Goal: Transaction & Acquisition: Purchase product/service

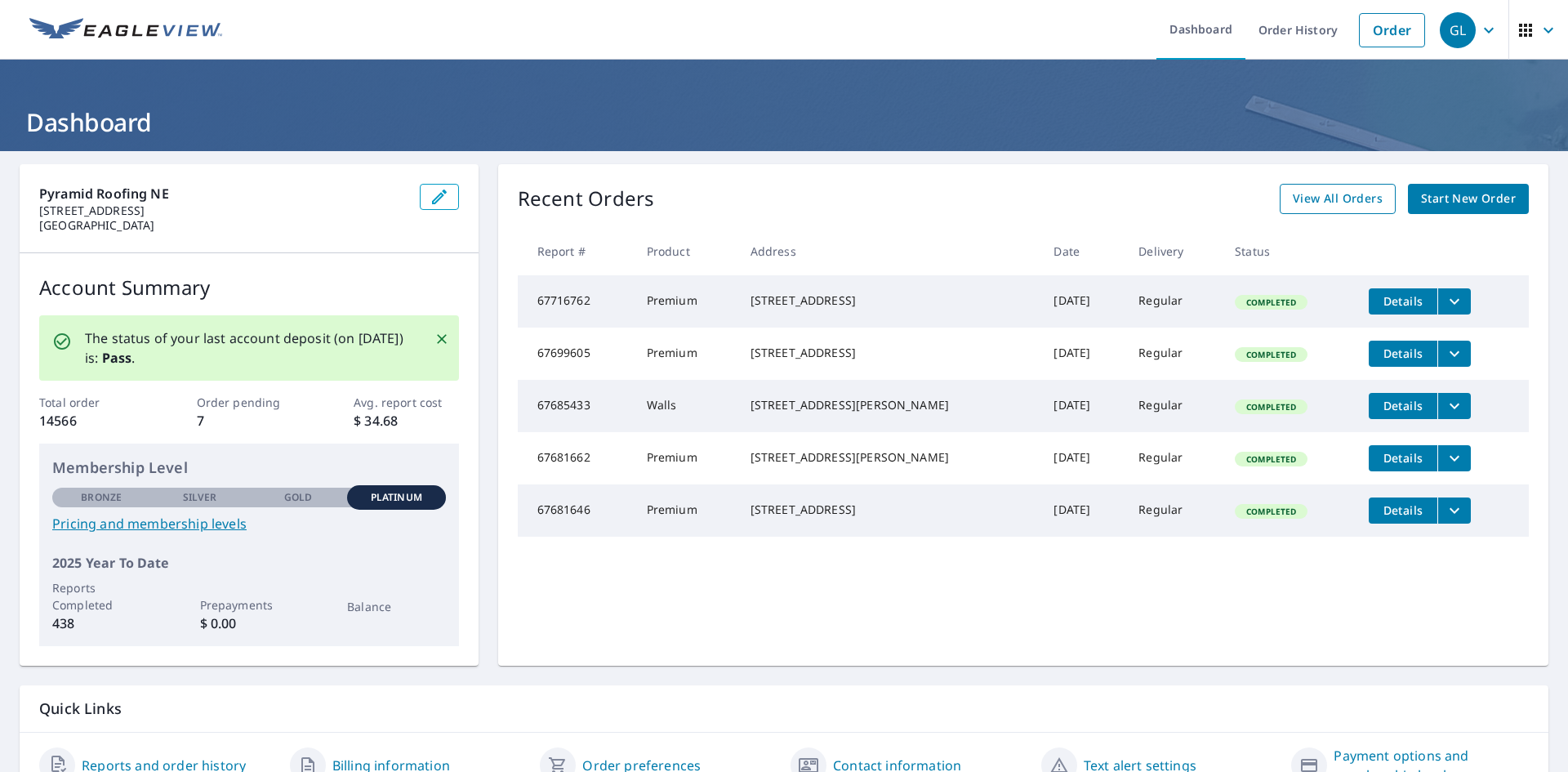
click at [1358, 200] on span "View All Orders" at bounding box center [1337, 199] width 90 height 20
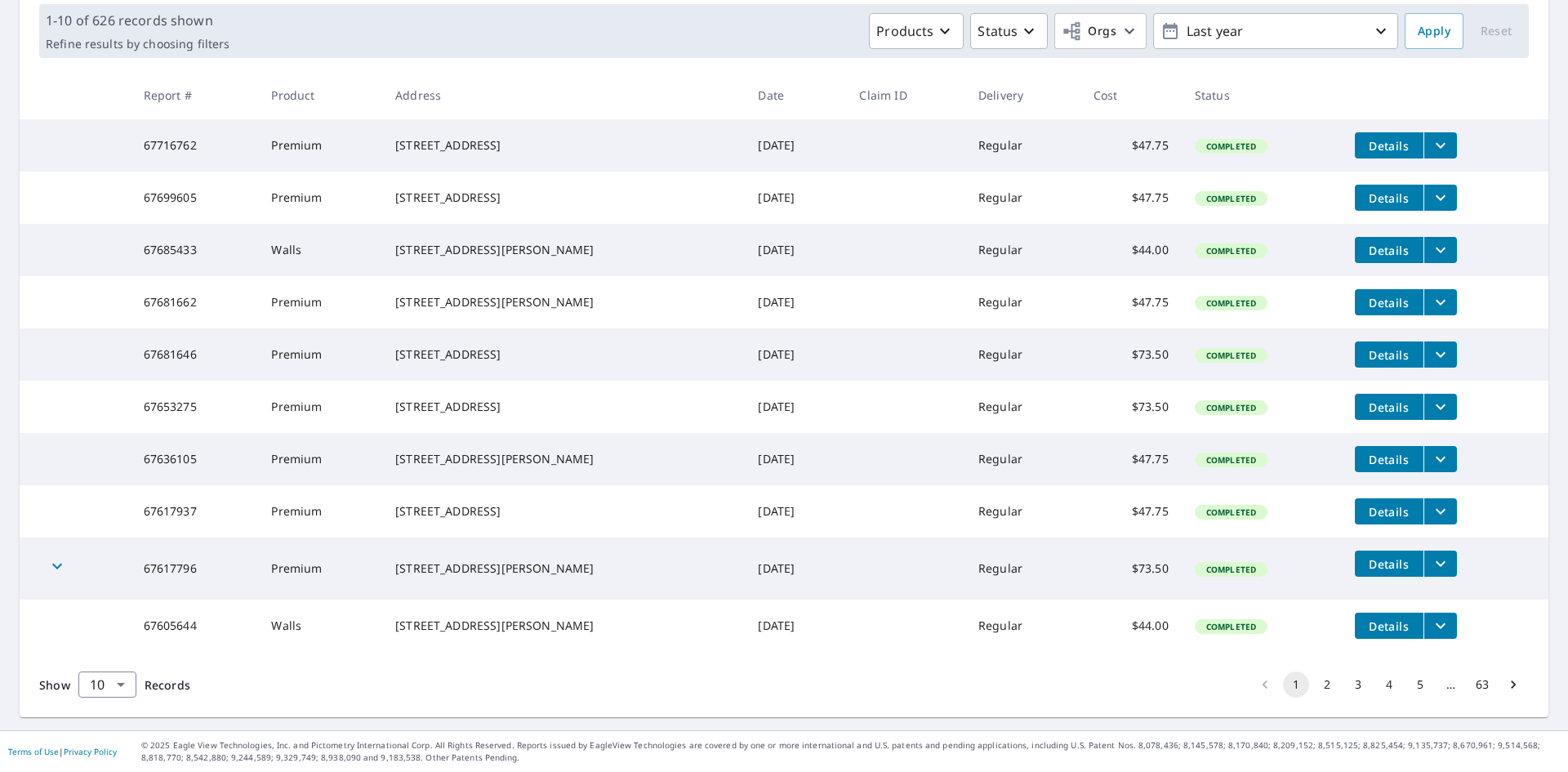
scroll to position [301, 0]
click at [1316, 678] on button "2" at bounding box center [1327, 684] width 26 height 26
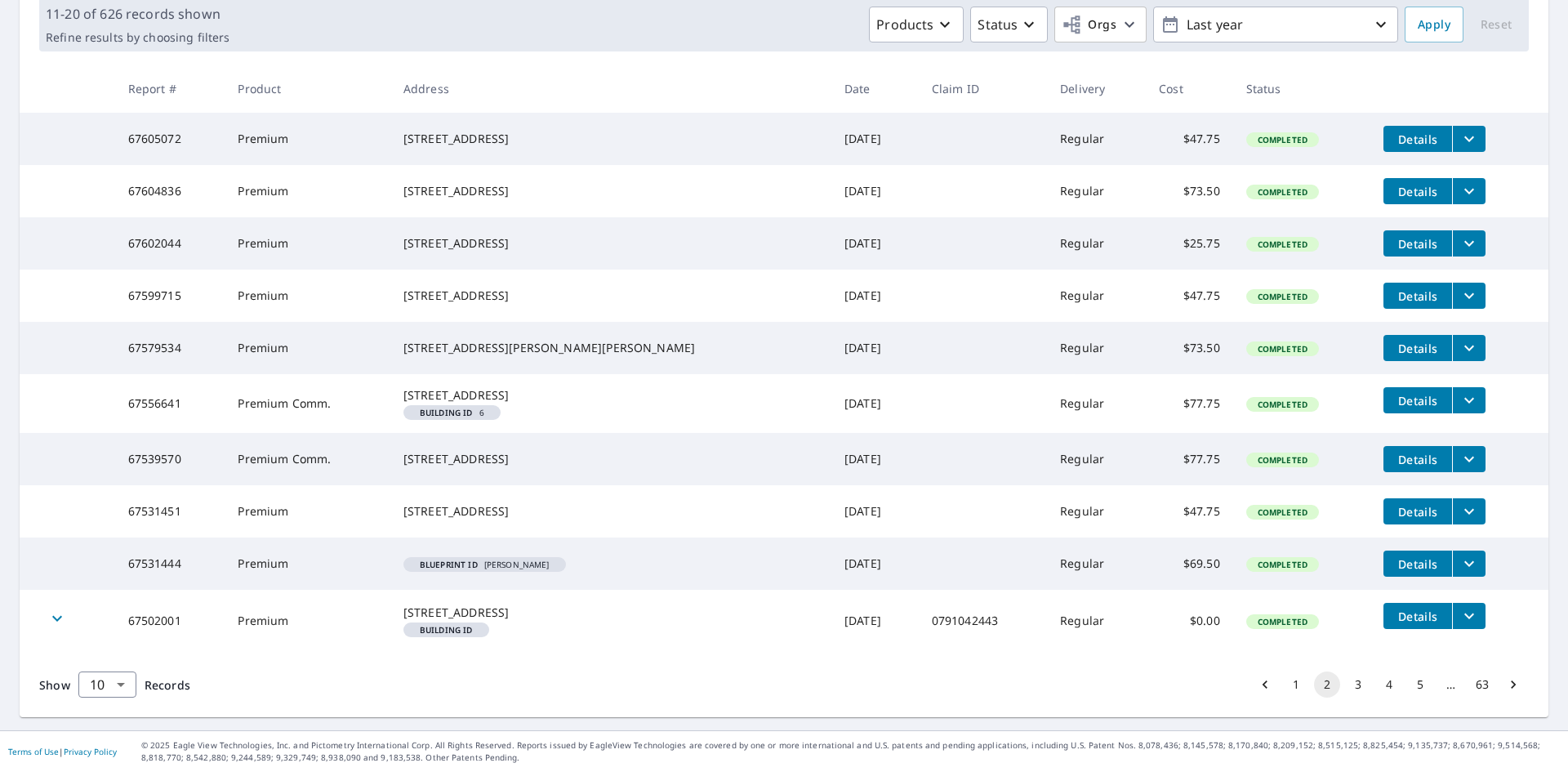
scroll to position [325, 0]
click at [1460, 554] on icon "filesDropdownBtn-67531444" at bounding box center [1469, 564] width 19 height 19
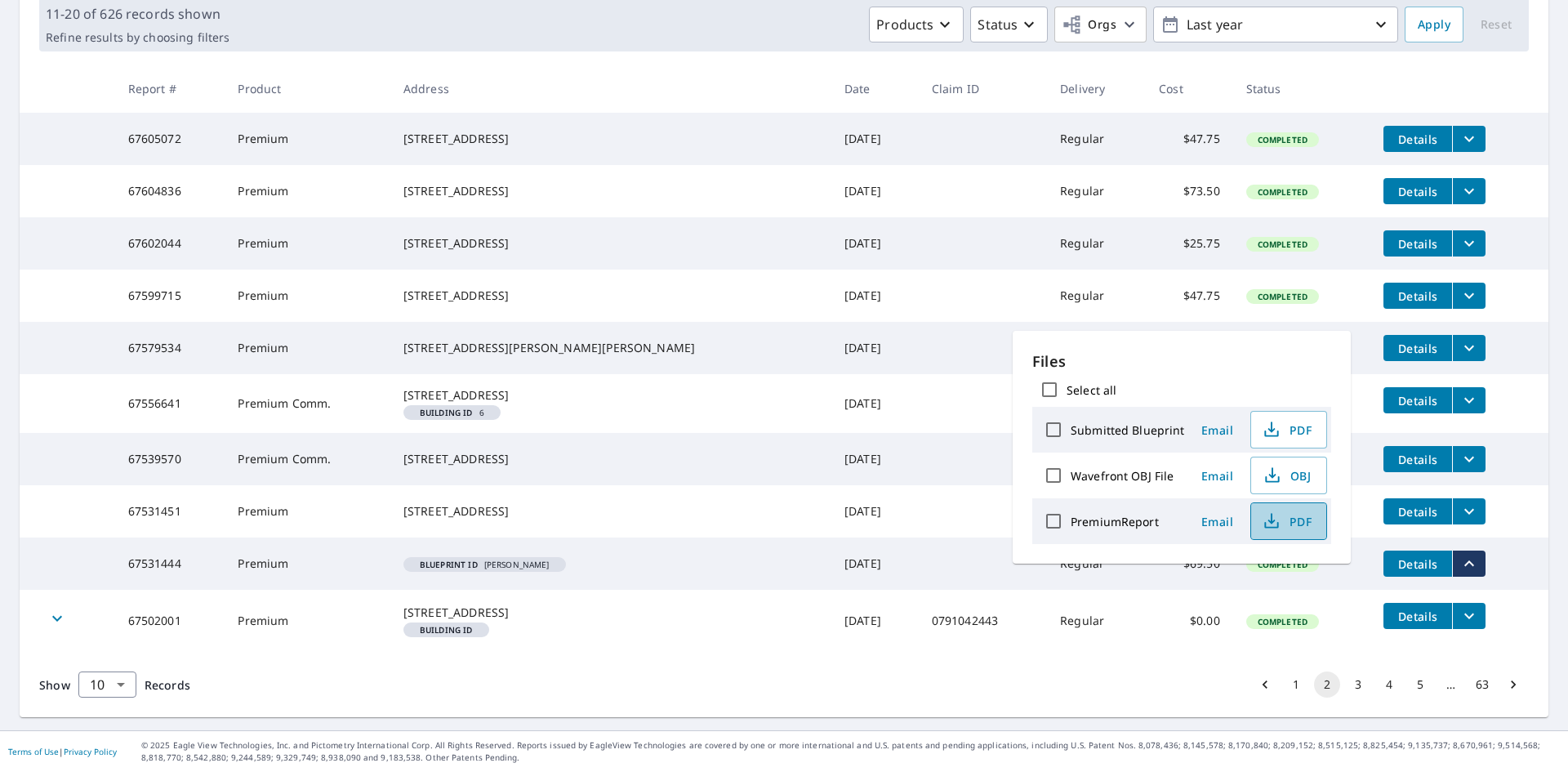
click at [1298, 518] on span "PDF" at bounding box center [1287, 521] width 52 height 19
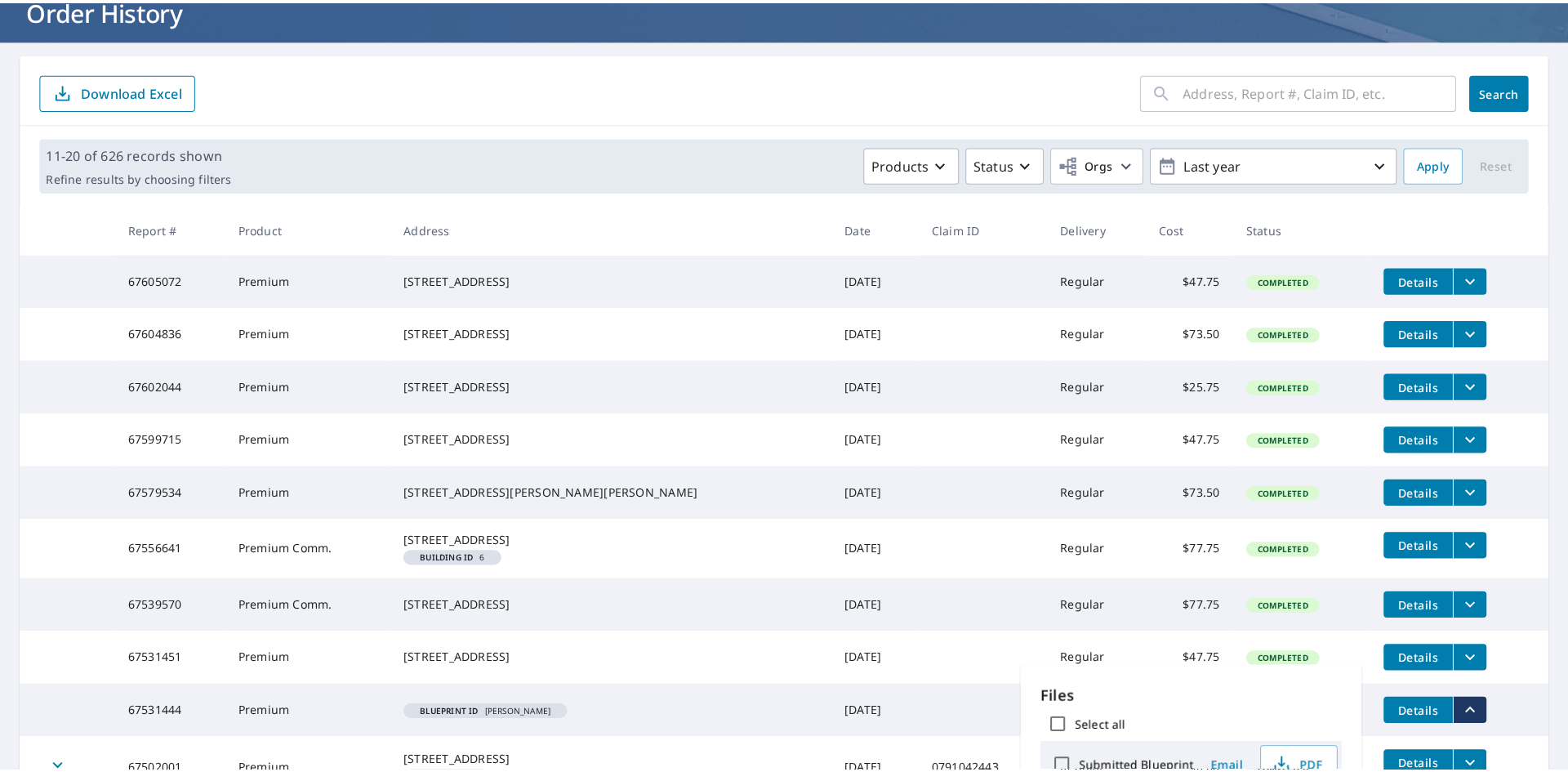
scroll to position [0, 0]
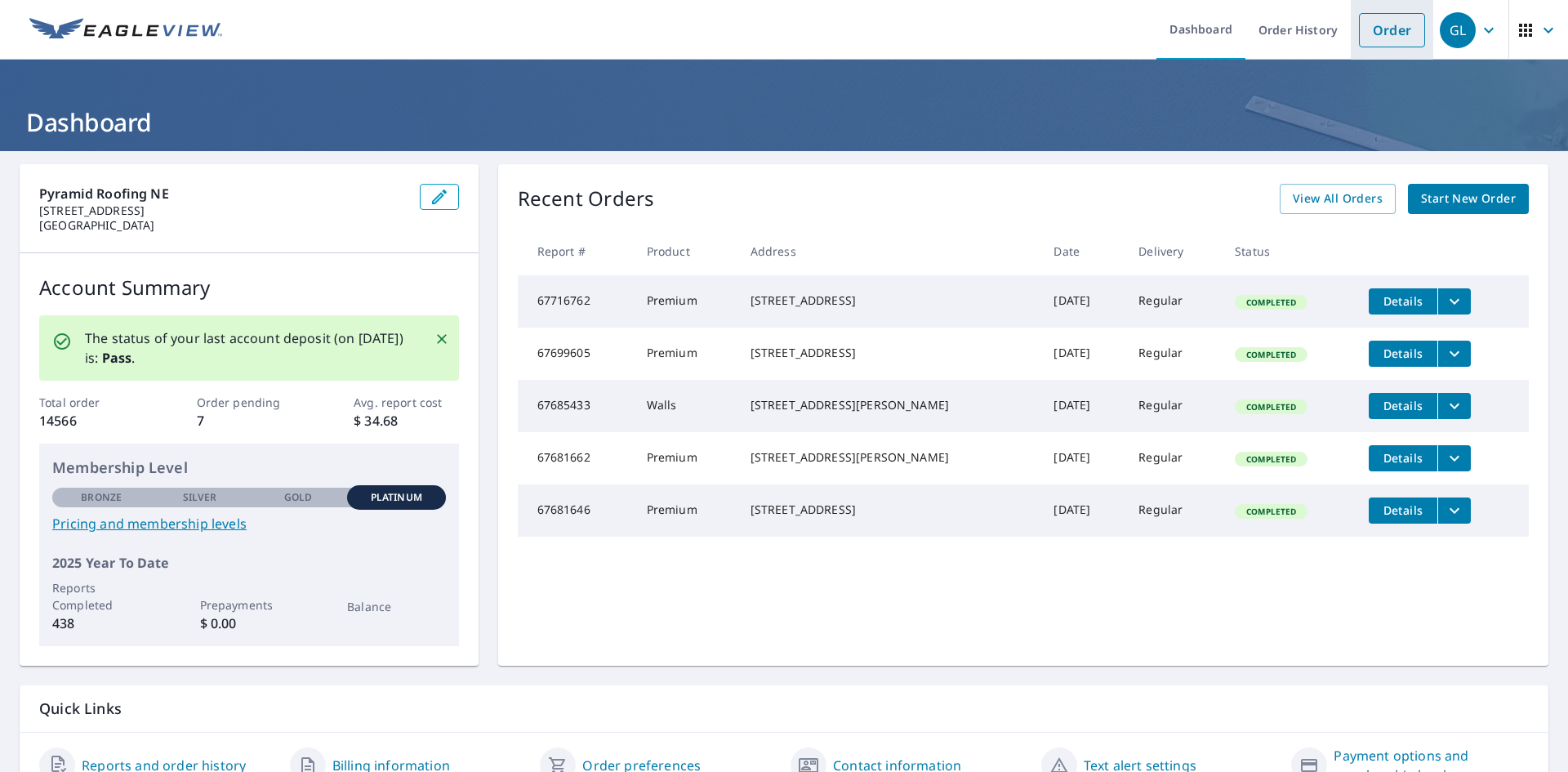
click at [1369, 33] on link "Order" at bounding box center [1392, 29] width 66 height 34
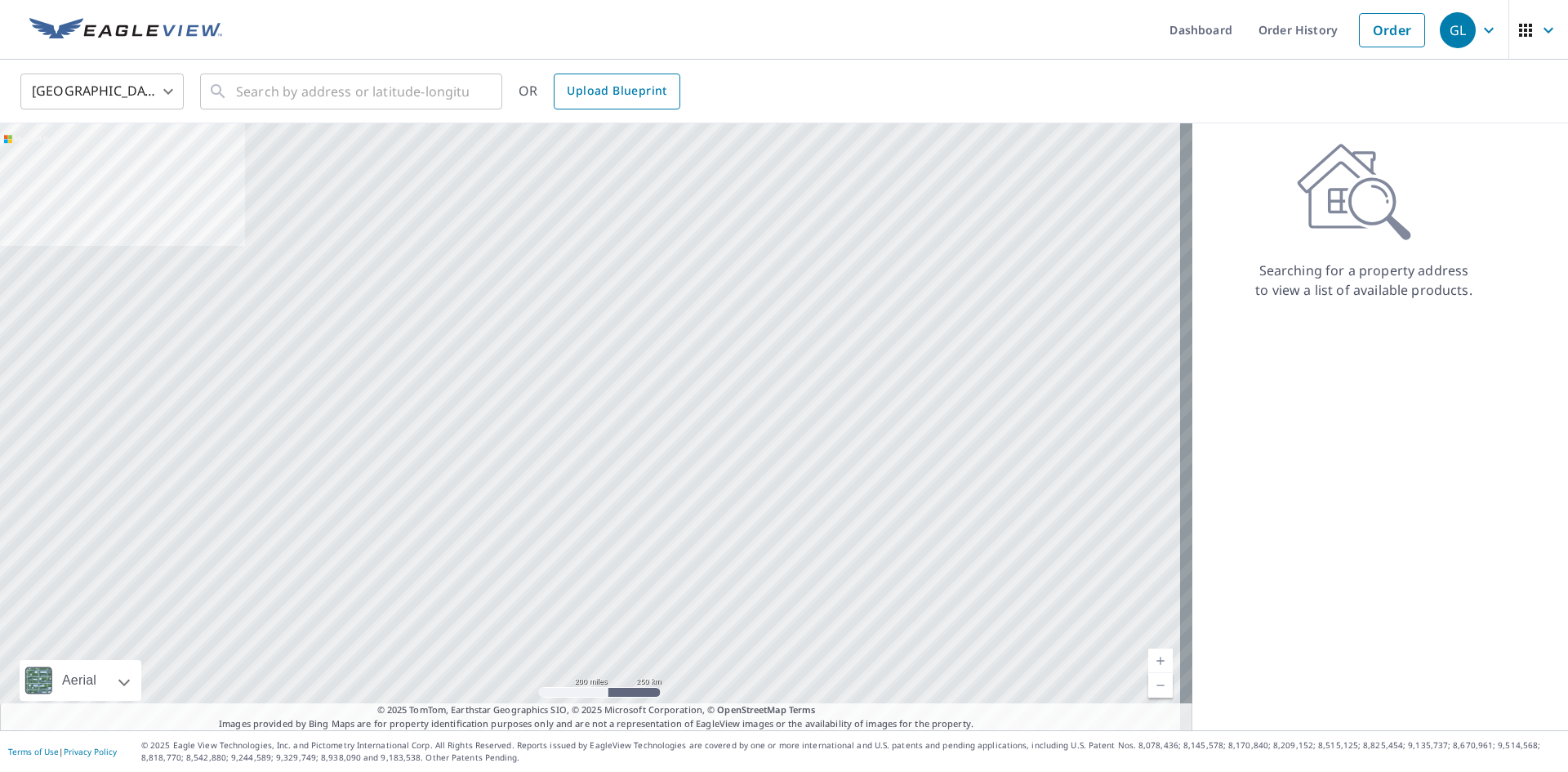
click at [637, 85] on span "Upload Blueprint" at bounding box center [616, 90] width 100 height 20
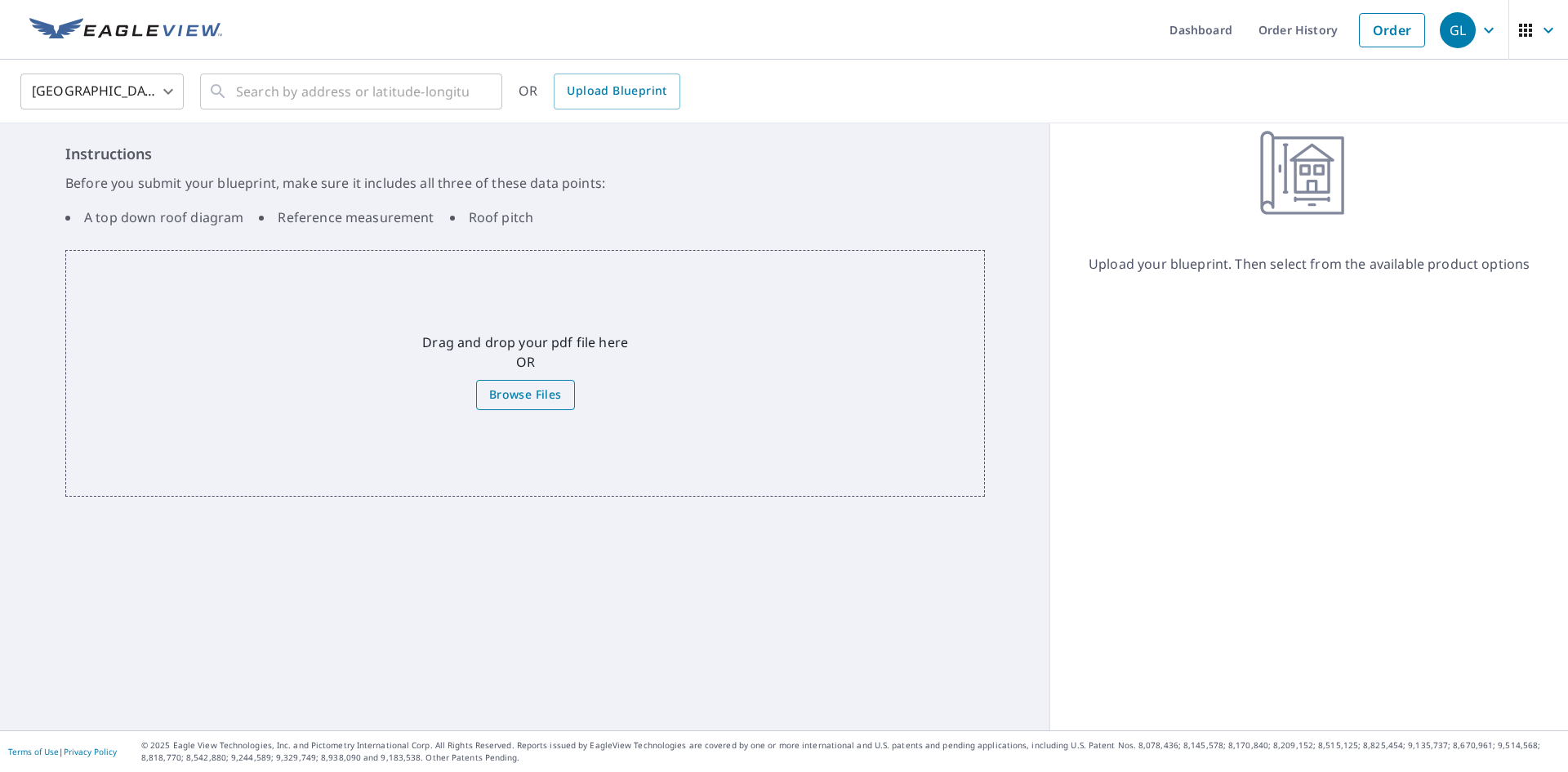
click at [538, 394] on span "Browse Files" at bounding box center [525, 394] width 73 height 20
click at [0, 0] on input "Browse Files" at bounding box center [0, 0] width 0 height 0
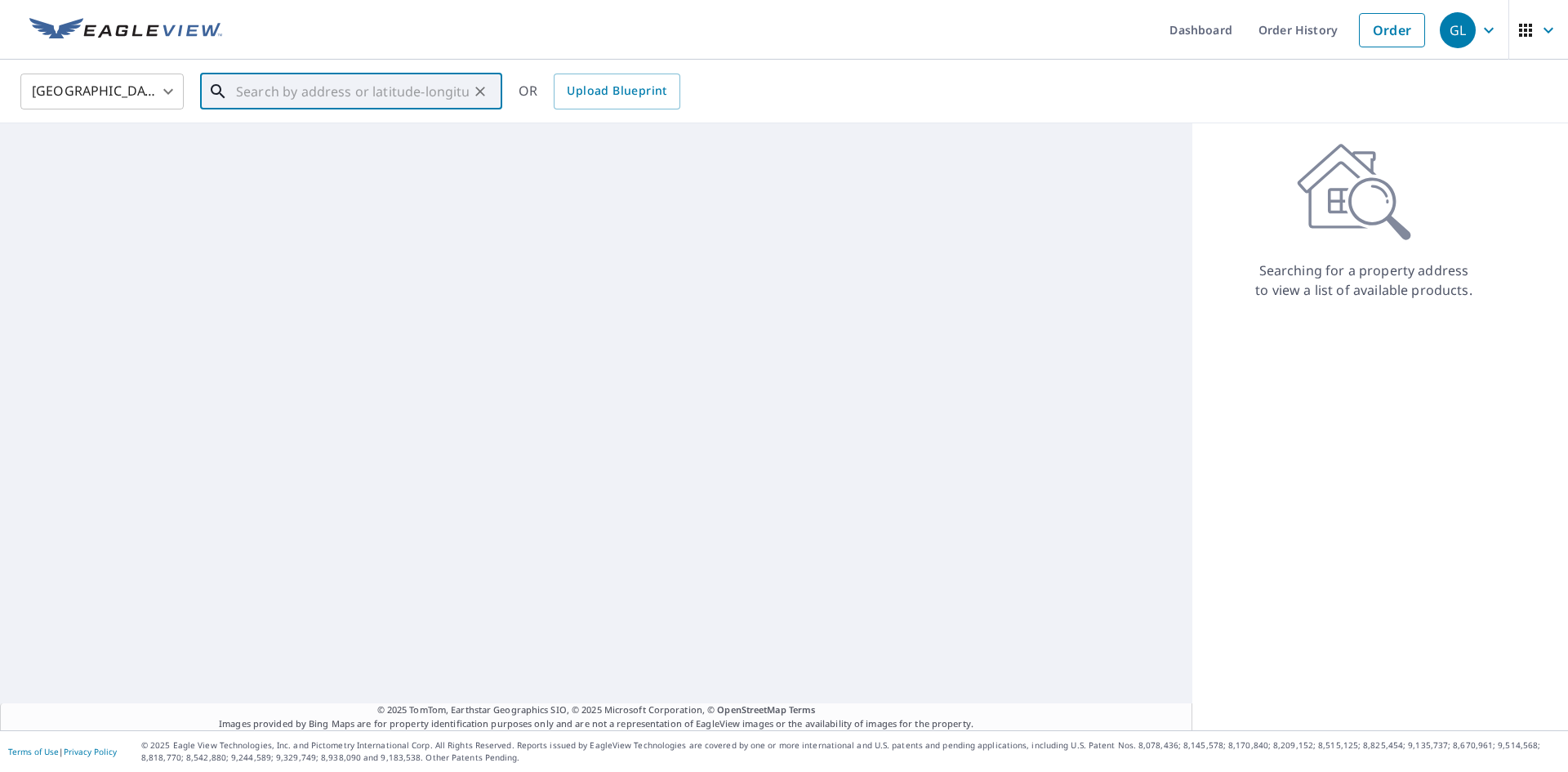
click at [412, 128] on div "United States US ​ ​ OR Upload Blueprint © 2025 TomTom, Earthstar Geographics S…" at bounding box center [784, 395] width 1568 height 670
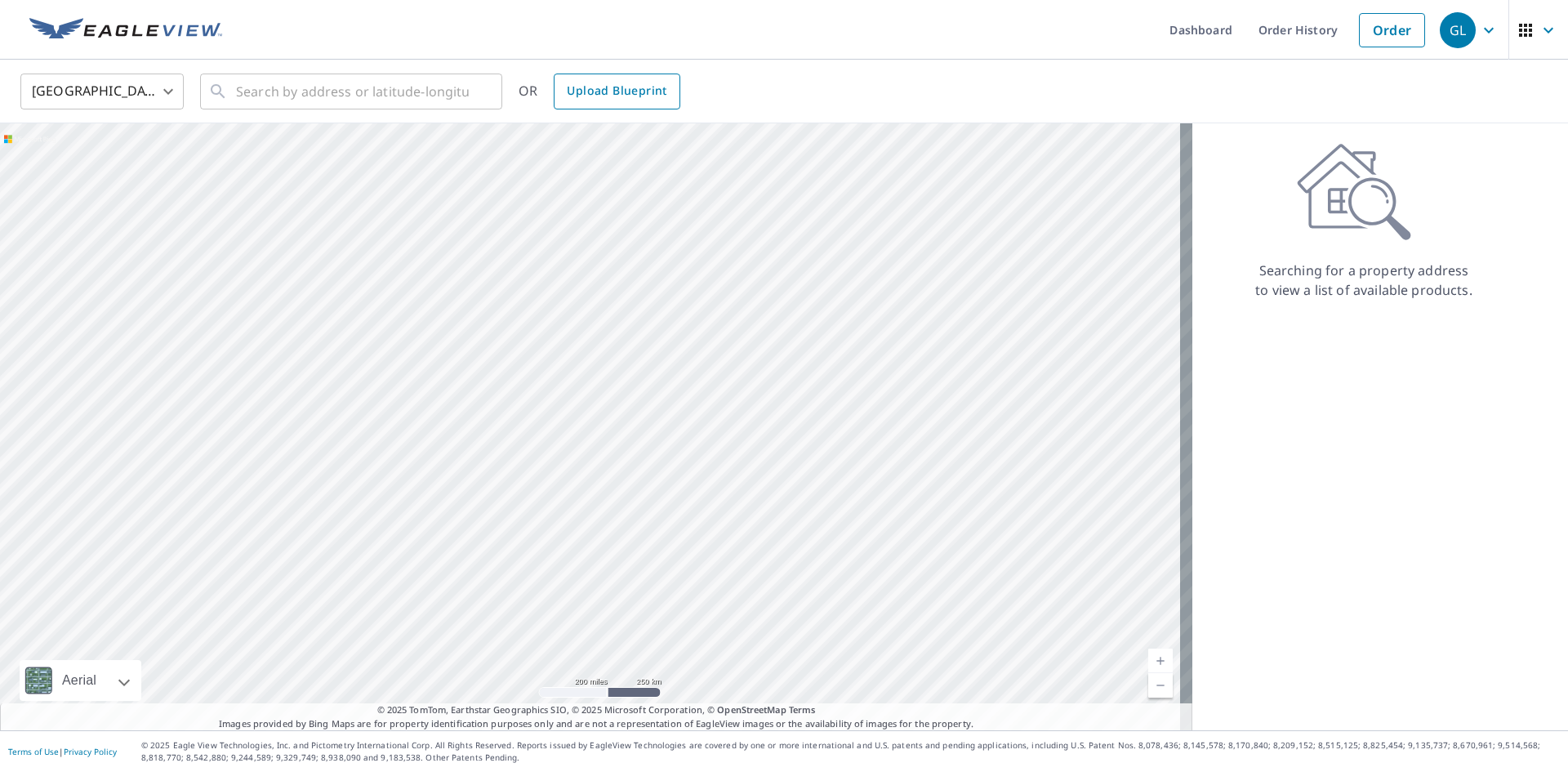
click at [627, 97] on span "Upload Blueprint" at bounding box center [616, 90] width 100 height 20
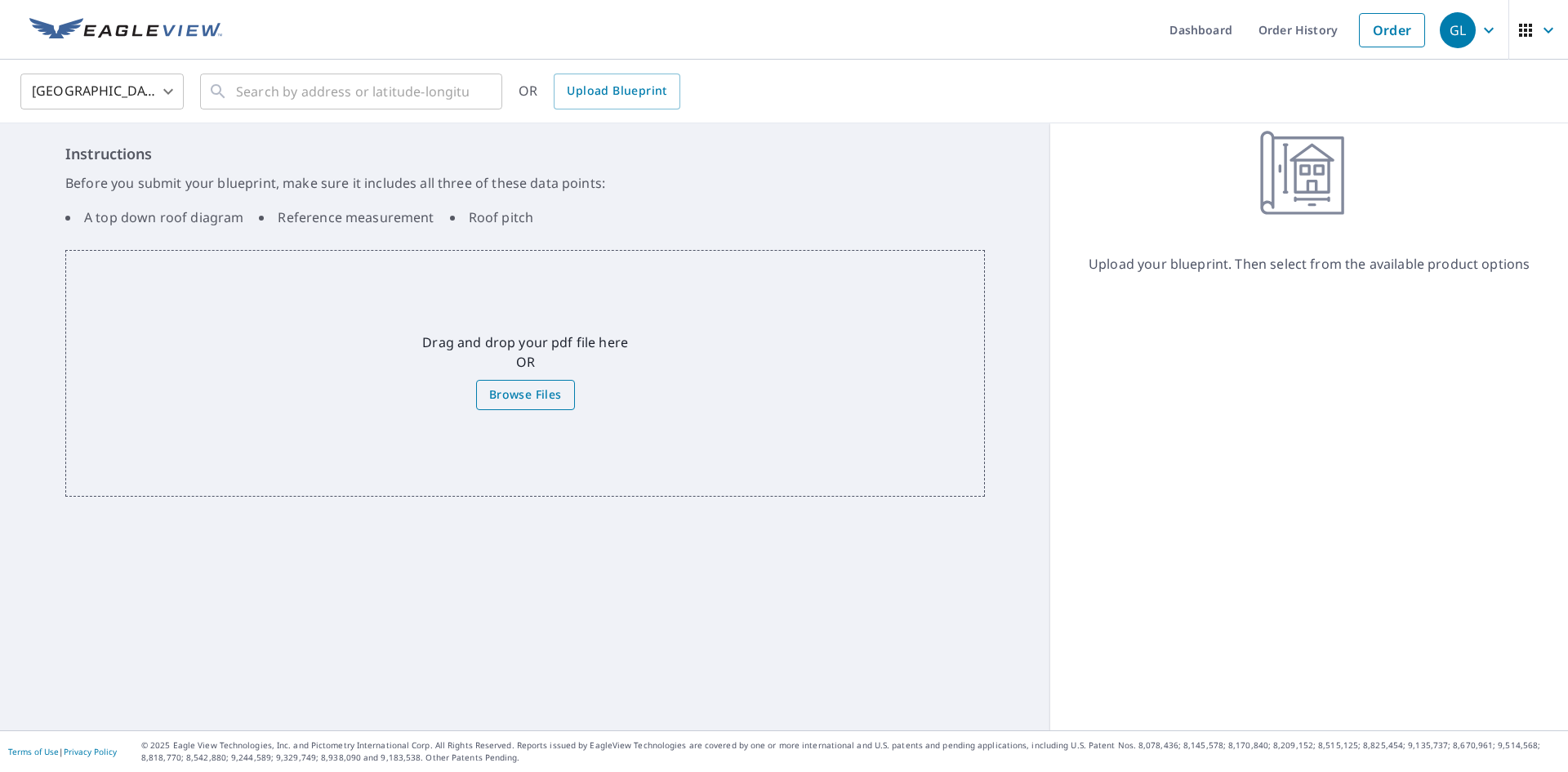
click at [517, 386] on span "Browse Files" at bounding box center [525, 394] width 73 height 20
click at [0, 0] on input "Browse Files" at bounding box center [0, 0] width 0 height 0
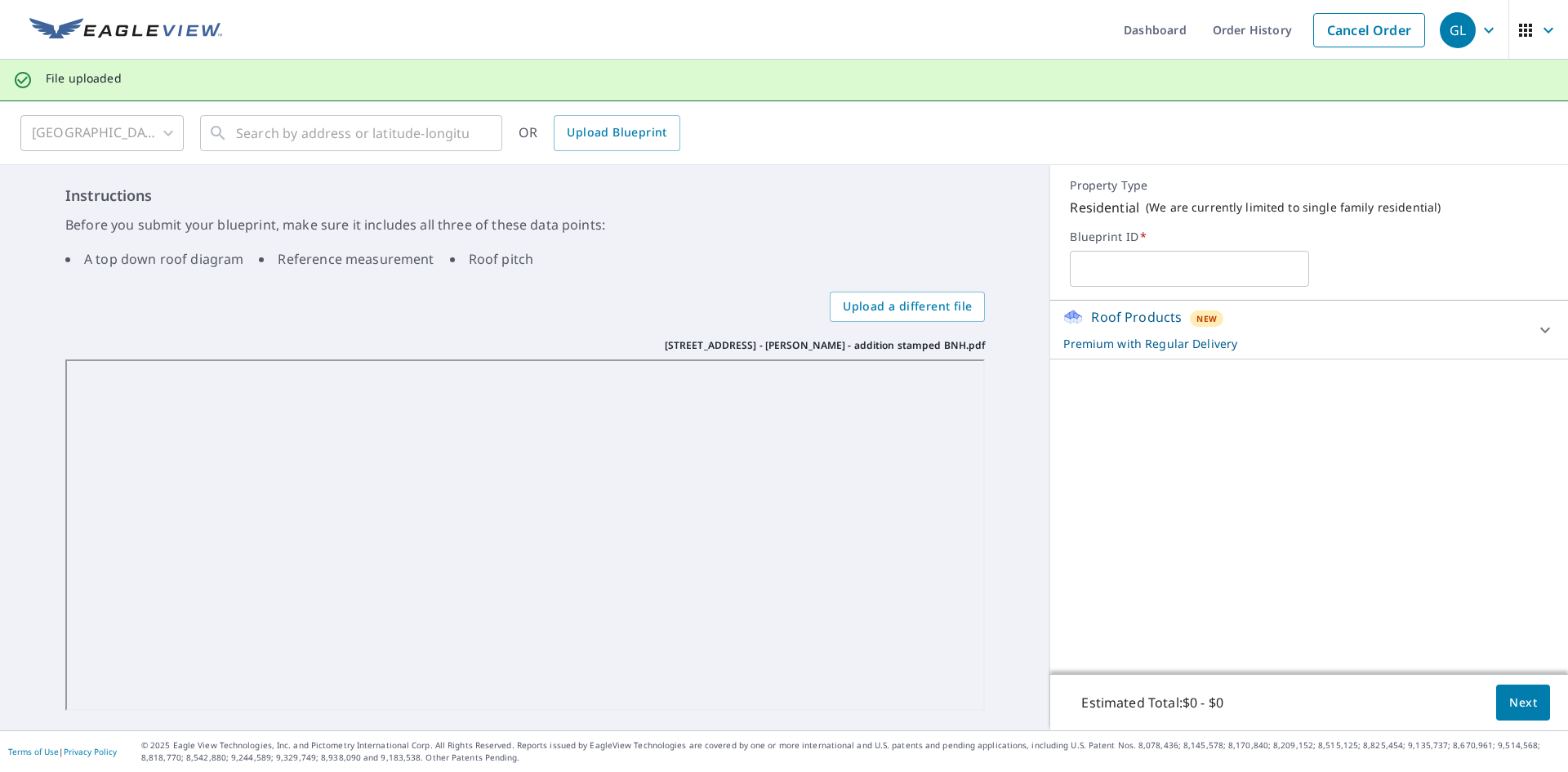
click at [1206, 260] on input "text" at bounding box center [1189, 268] width 239 height 46
type input "[STREET_ADDRESS]"
click at [1509, 696] on span "Next" at bounding box center [1522, 702] width 28 height 20
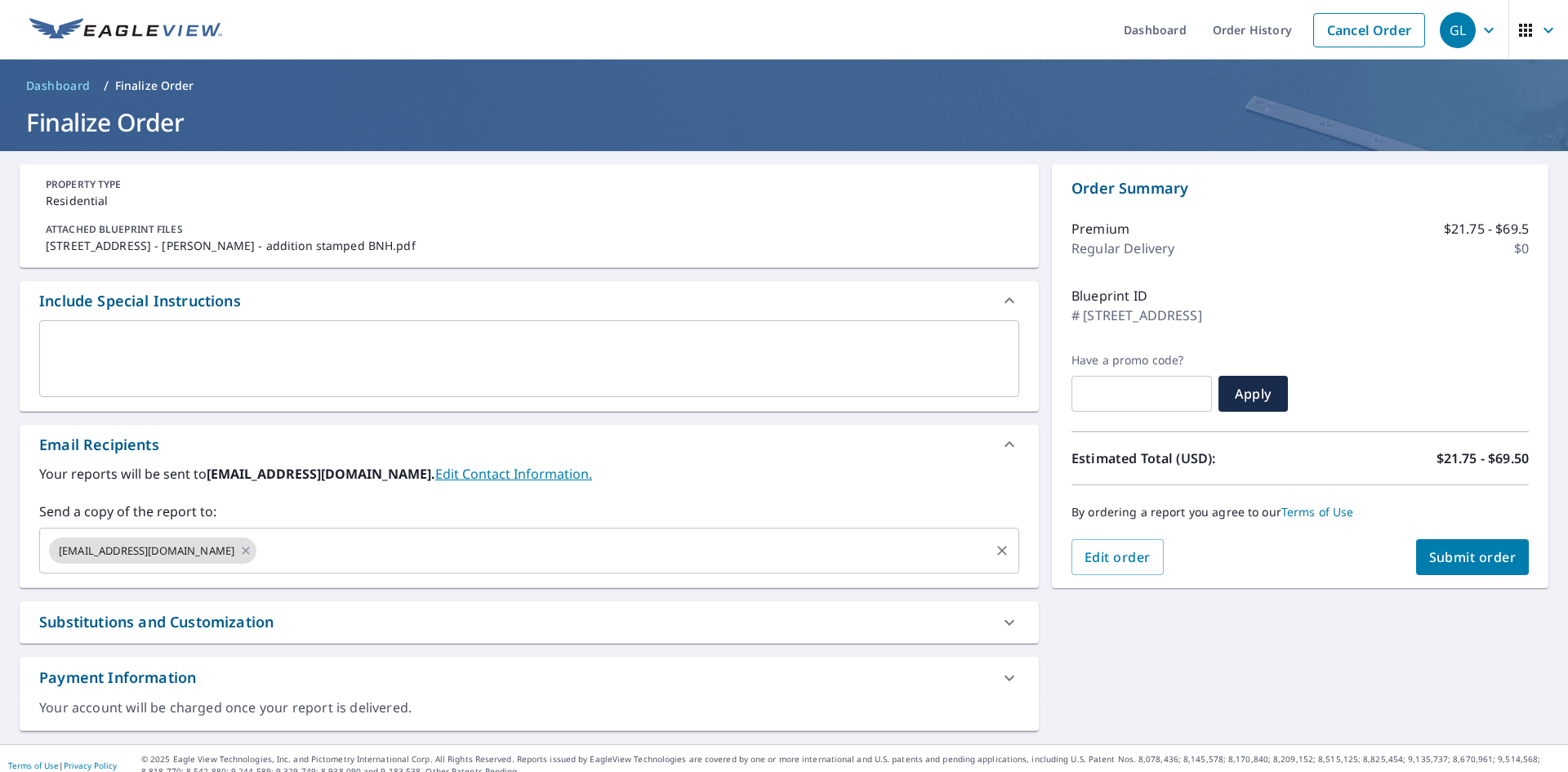
click at [315, 544] on input "text" at bounding box center [623, 550] width 728 height 31
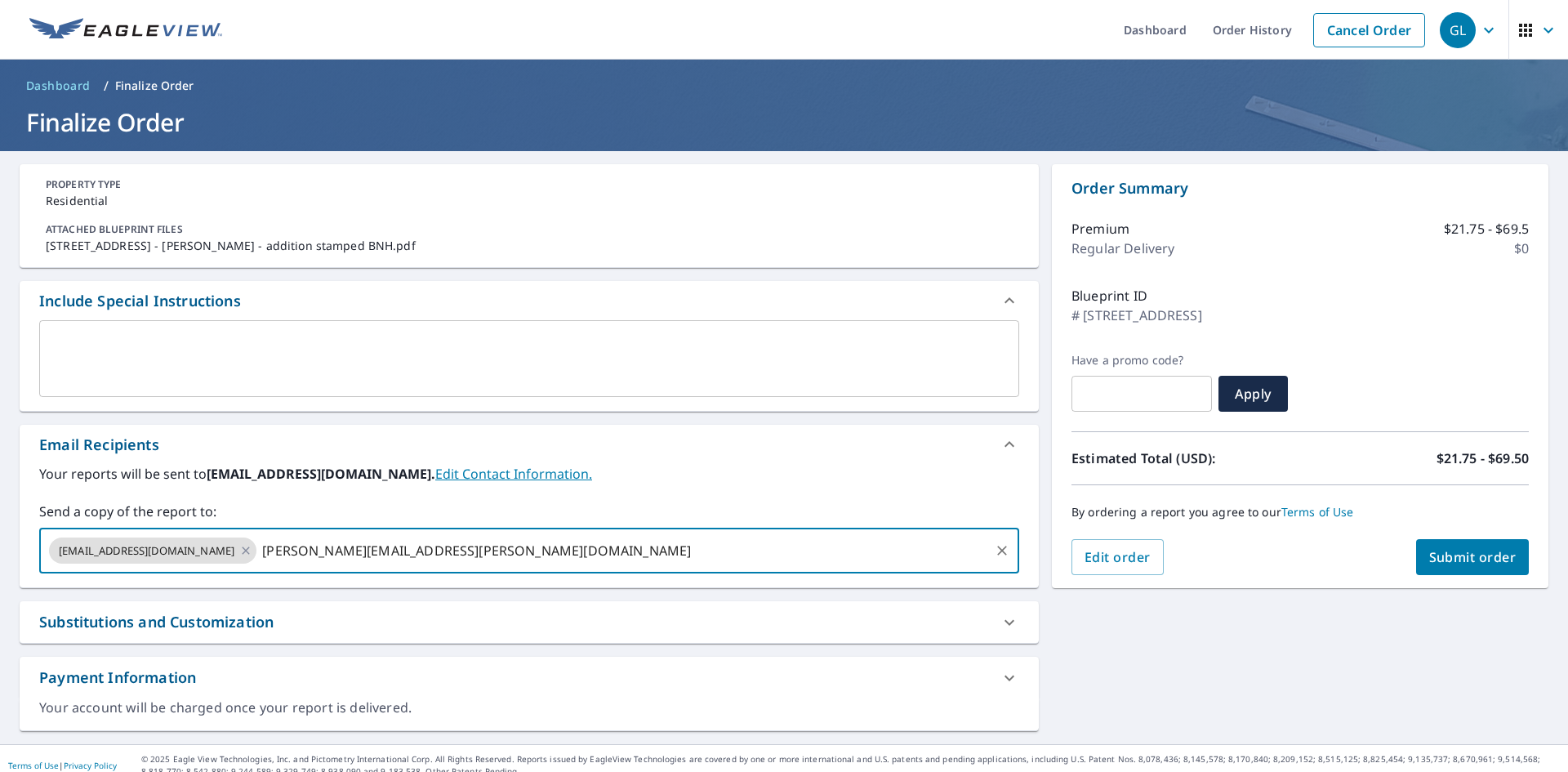
type input "[PERSON_NAME][EMAIL_ADDRESS][PERSON_NAME][DOMAIN_NAME]"
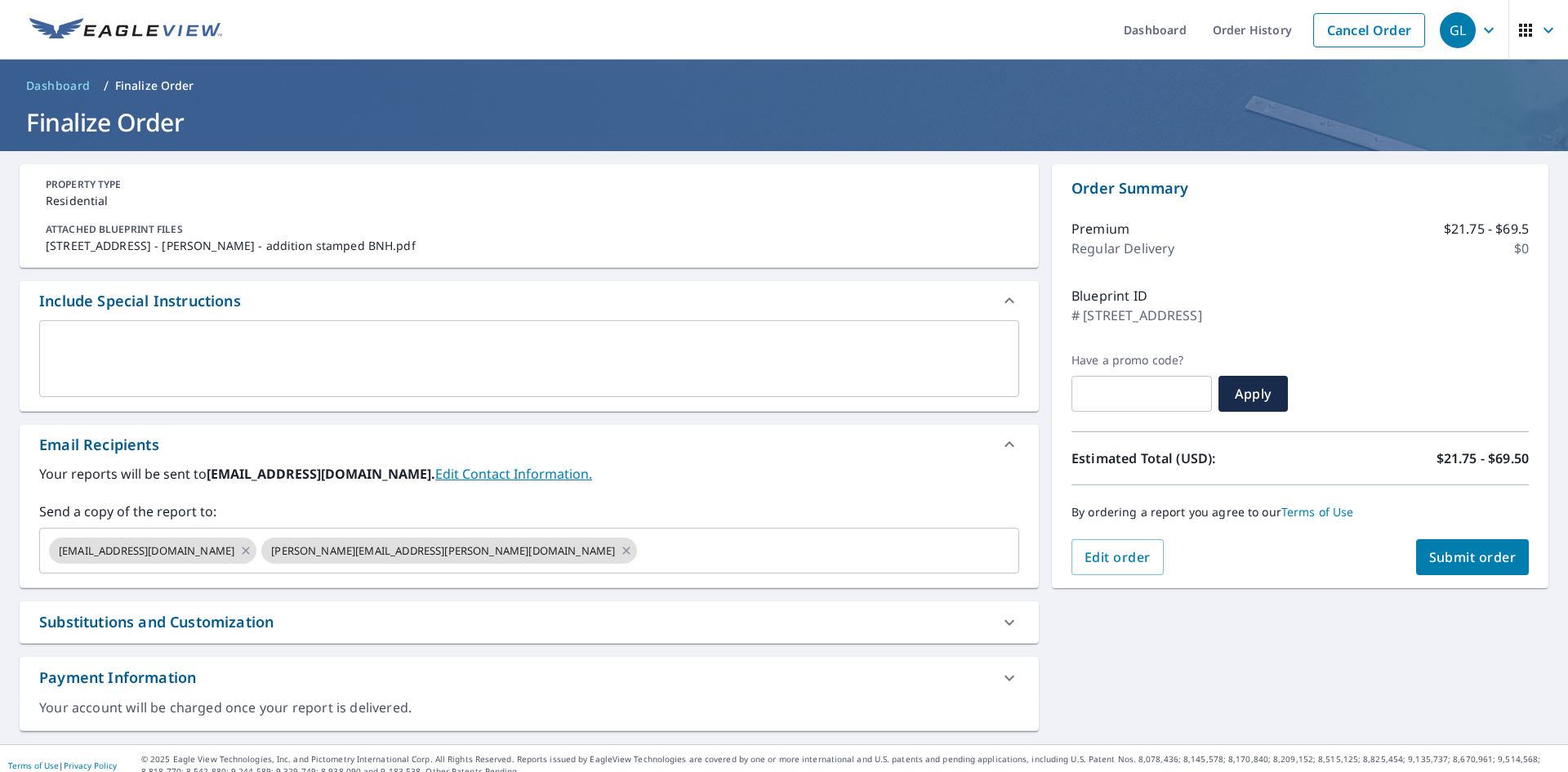
click at [1300, 649] on div "PROPERTY TYPE Residential ATTACHED BLUEPRINT FILES [STREET_ADDRESS] - [PERSON_N…" at bounding box center [784, 448] width 1568 height 593
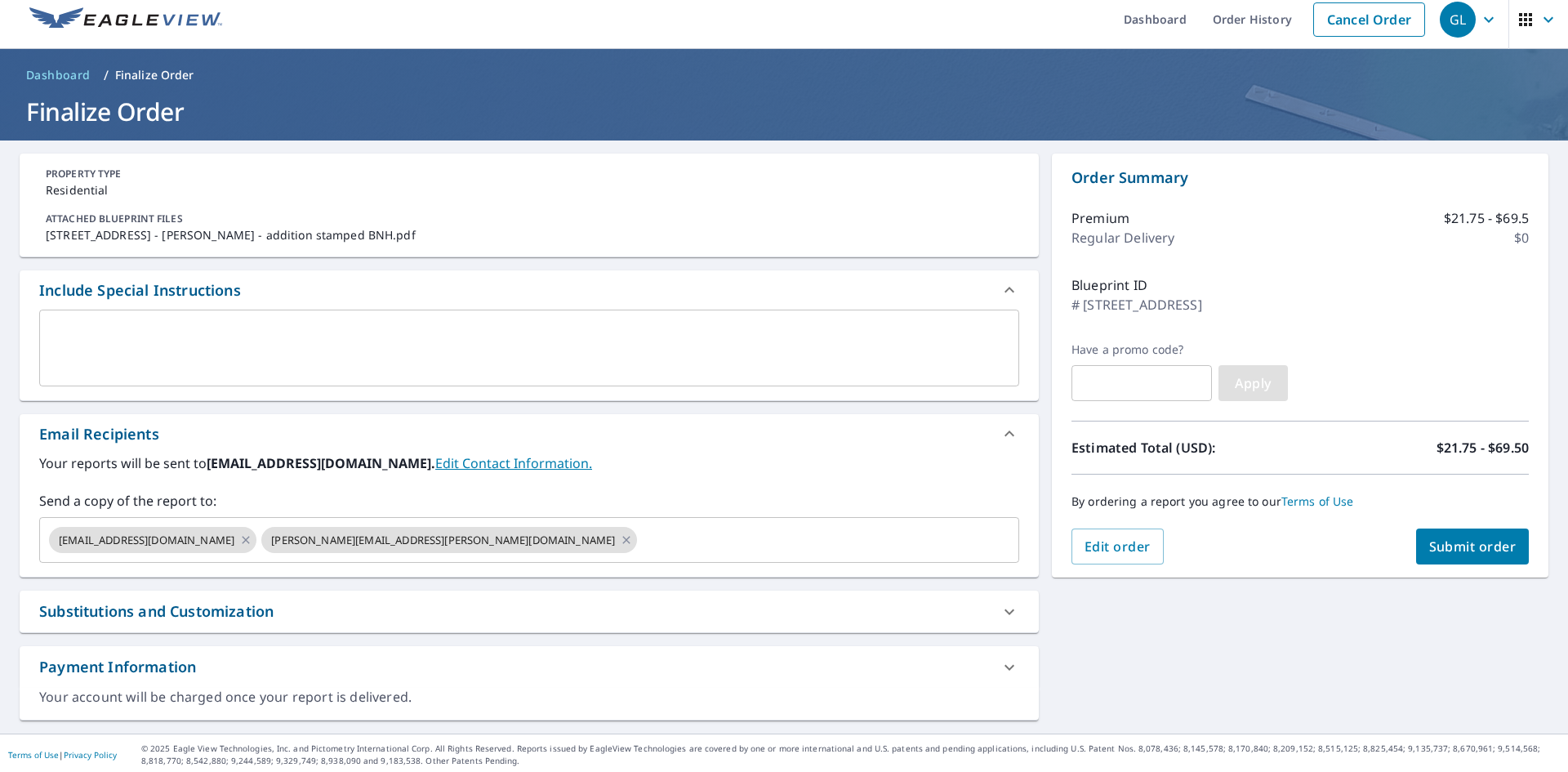
scroll to position [14, 0]
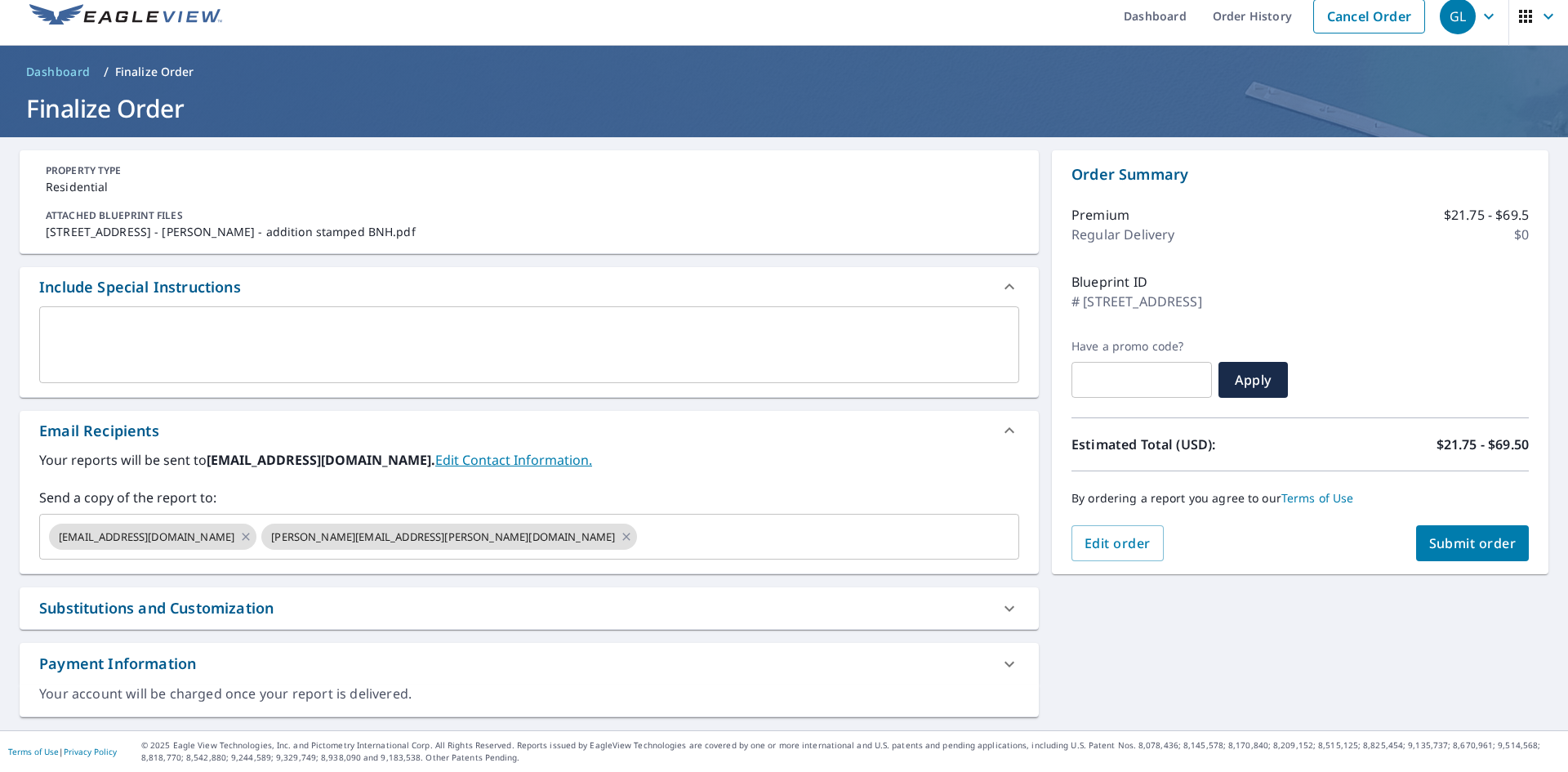
click at [1466, 535] on span "Submit order" at bounding box center [1473, 543] width 87 height 18
checkbox input "true"
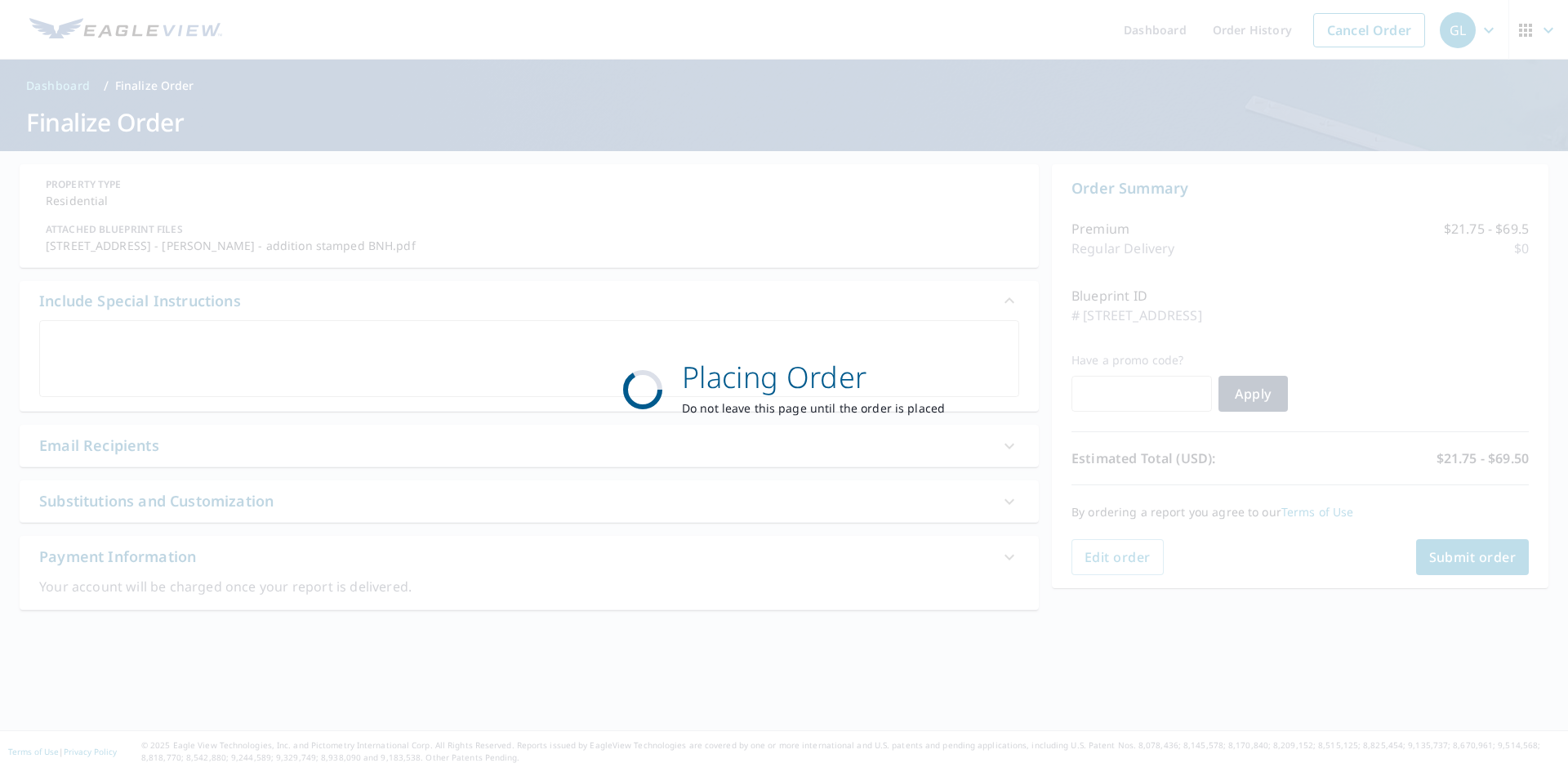
scroll to position [0, 0]
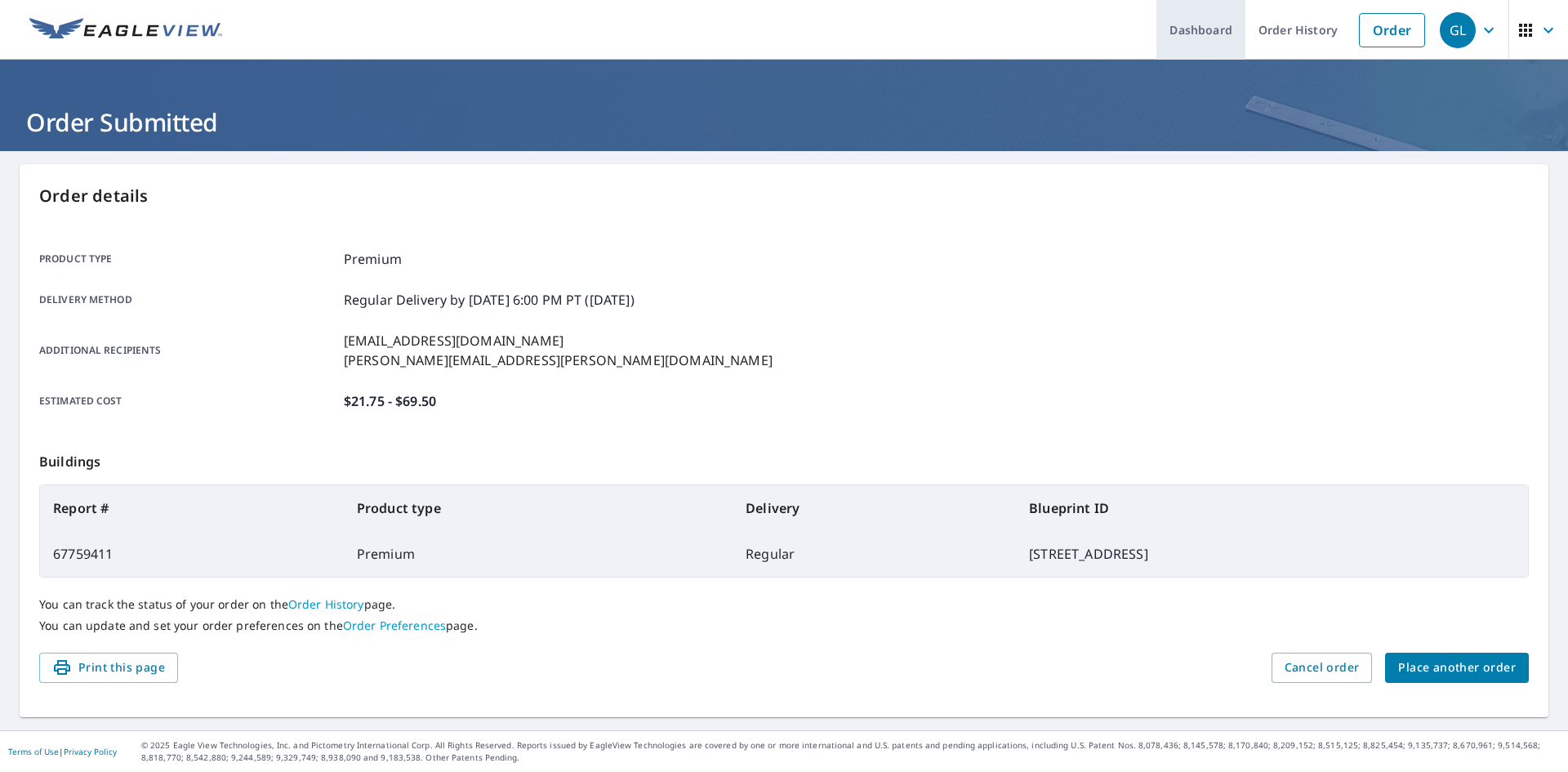
click at [1206, 25] on link "Dashboard" at bounding box center [1201, 30] width 89 height 60
